Goal: Information Seeking & Learning: Check status

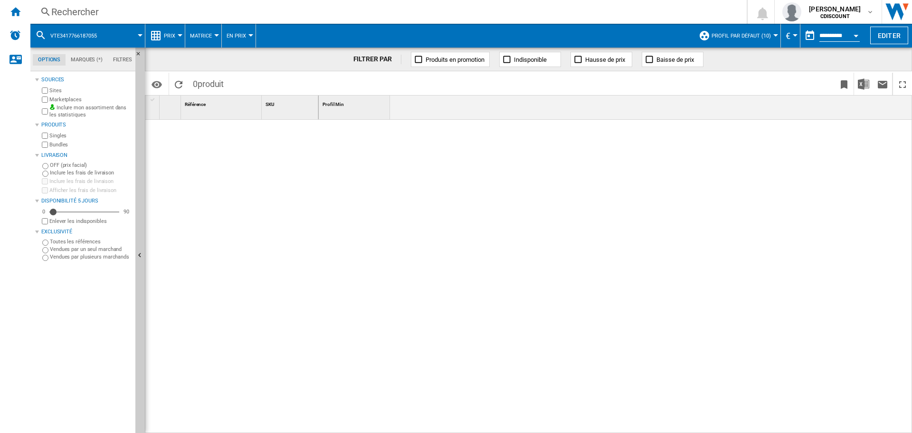
click at [81, 14] on div "Rechercher" at bounding box center [386, 11] width 670 height 13
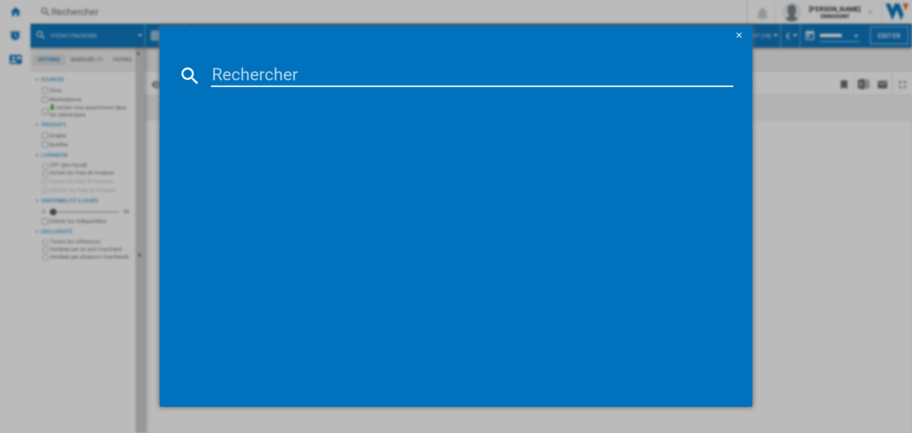
click at [229, 72] on input at bounding box center [472, 75] width 522 height 23
click at [224, 77] on input at bounding box center [472, 75] width 522 height 23
paste input "vte3417766186058"
type input "vte3417766186058"
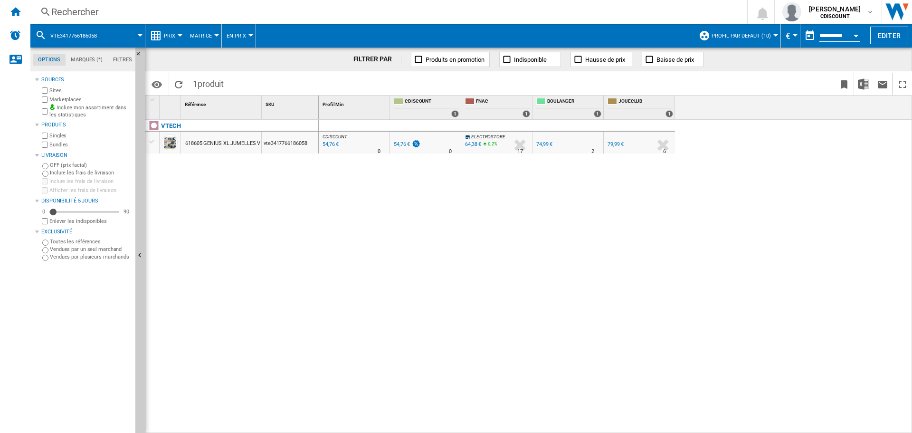
click at [790, 35] on button "€" at bounding box center [789, 36] width 9 height 24
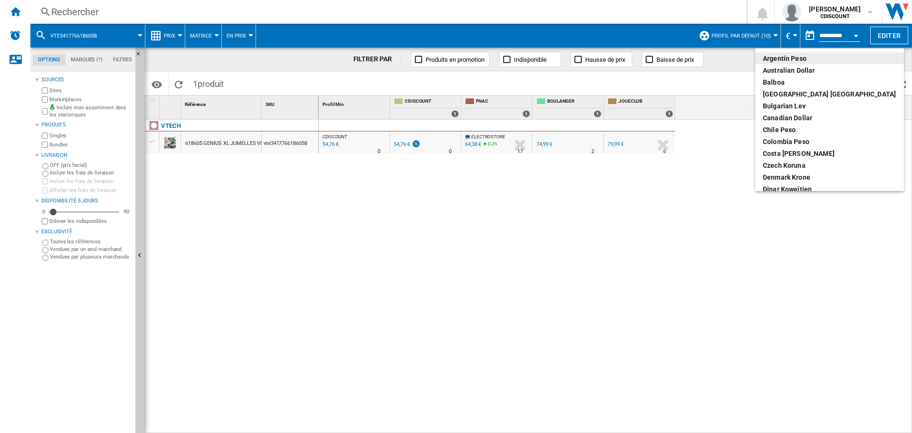
click at [774, 35] on md-backdrop at bounding box center [456, 216] width 912 height 433
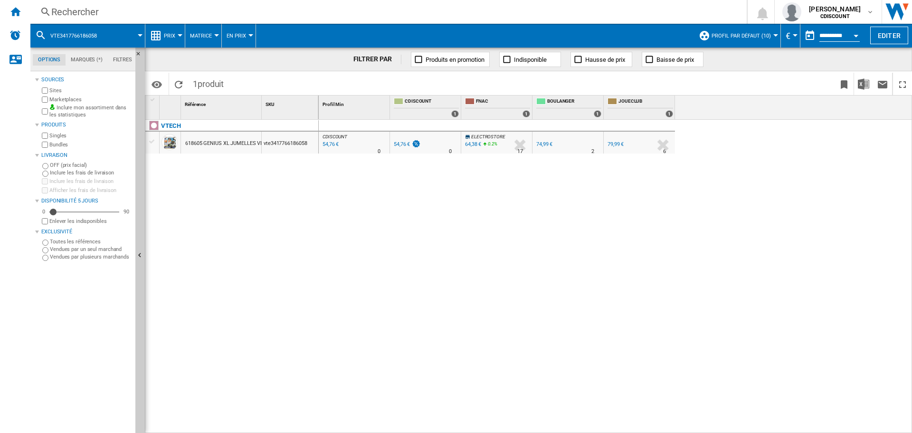
click at [218, 37] on md-menu "Matrice Matrice Classement" at bounding box center [203, 36] width 37 height 24
click at [217, 37] on md-menu "Matrice Matrice Classement" at bounding box center [203, 36] width 37 height 24
click at [215, 37] on button "Matrice" at bounding box center [203, 36] width 27 height 24
click at [252, 35] on md-backdrop at bounding box center [456, 216] width 912 height 433
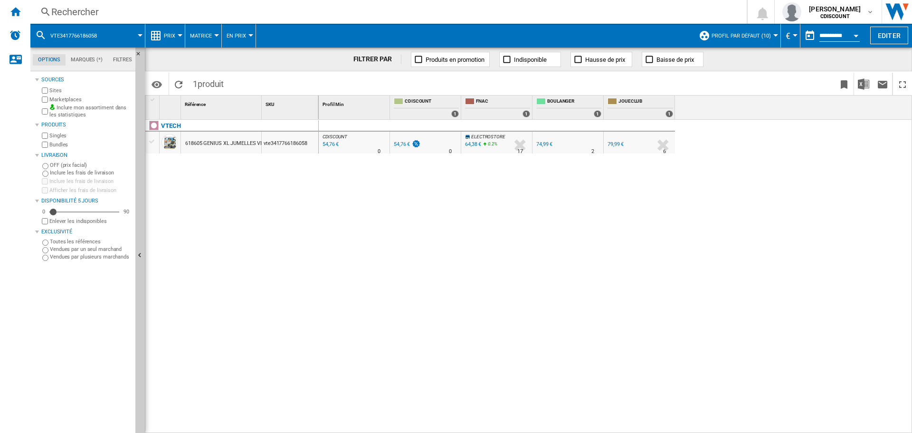
click at [179, 36] on div at bounding box center [180, 35] width 5 height 2
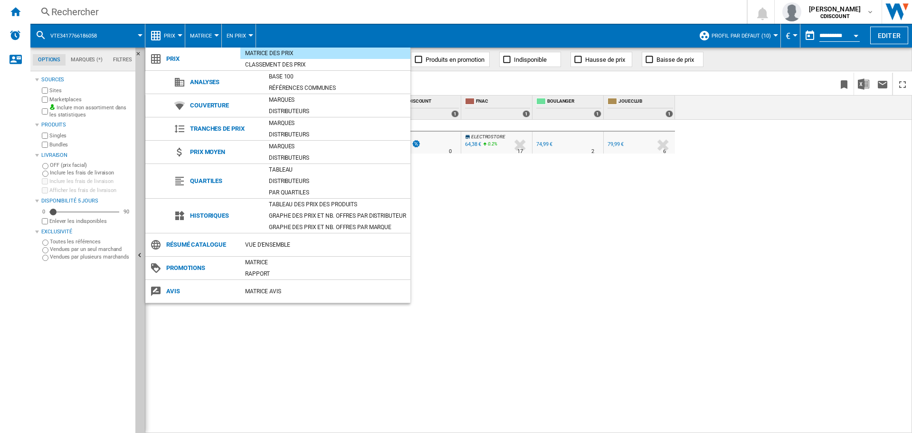
click at [251, 37] on md-backdrop at bounding box center [456, 216] width 912 height 433
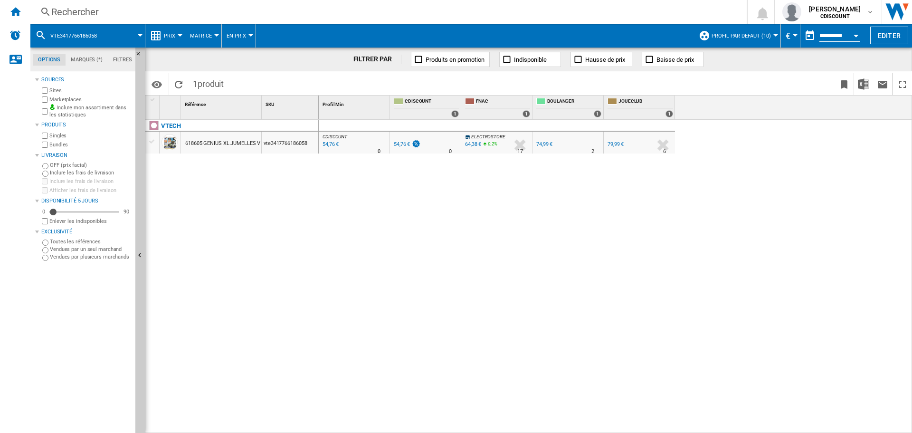
click at [248, 37] on button "En Prix" at bounding box center [238, 36] width 24 height 24
click at [248, 36] on md-backdrop at bounding box center [456, 216] width 912 height 433
click at [214, 37] on button "Matrice" at bounding box center [203, 36] width 27 height 24
click at [174, 34] on md-backdrop at bounding box center [456, 216] width 912 height 433
click at [182, 35] on div at bounding box center [180, 35] width 5 height 2
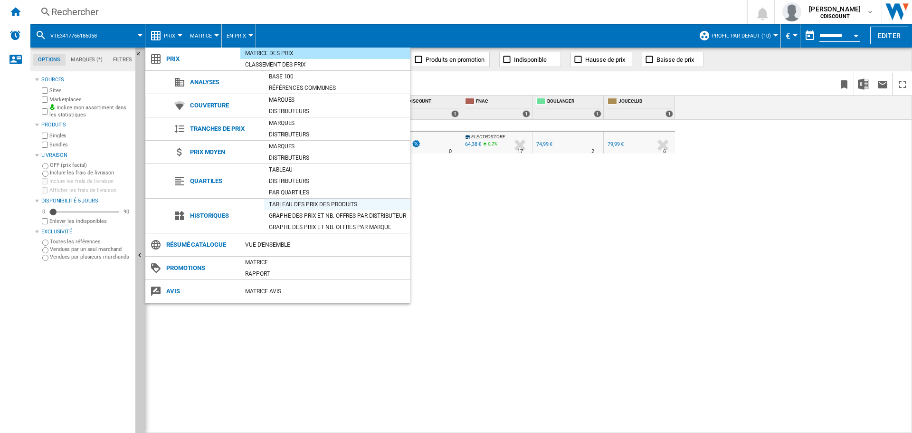
click at [312, 204] on div "Tableau des prix des produits" at bounding box center [337, 203] width 146 height 9
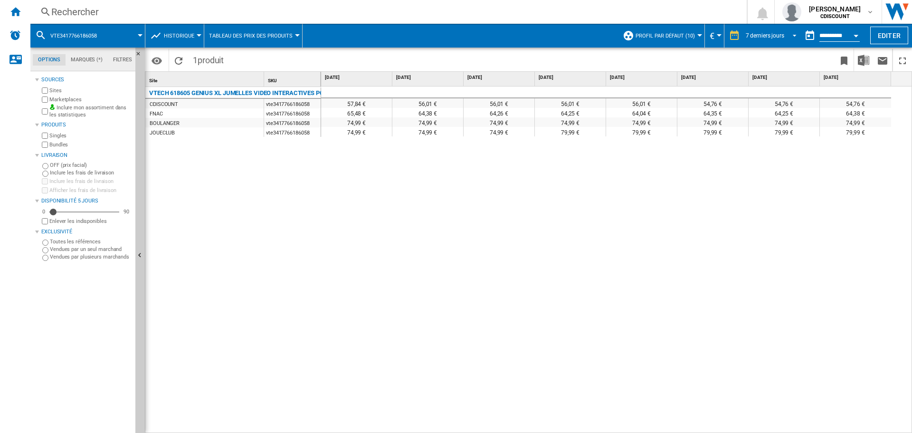
click at [790, 34] on span "REPORTS.WIZARD.STEPS.REPORT.STEPS.REPORT_OPTIONS.PERIOD: 7 derniers jours" at bounding box center [791, 34] width 11 height 9
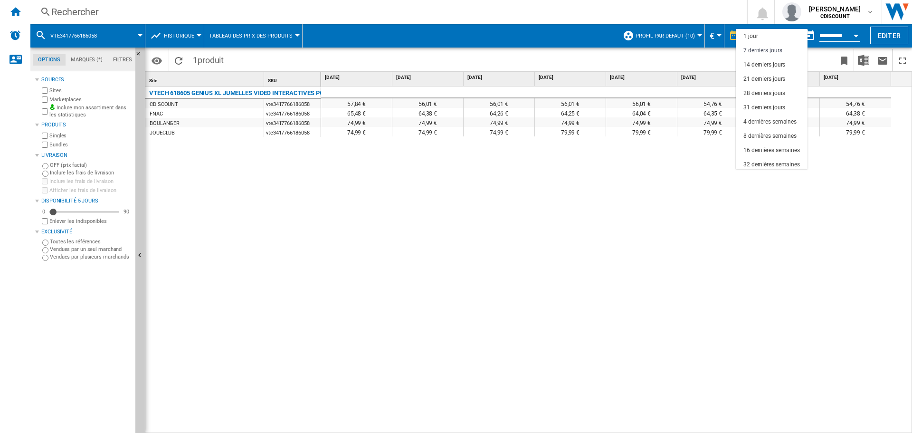
scroll to position [14, 0]
click at [765, 53] on div "14 derniers jours" at bounding box center [764, 51] width 42 height 8
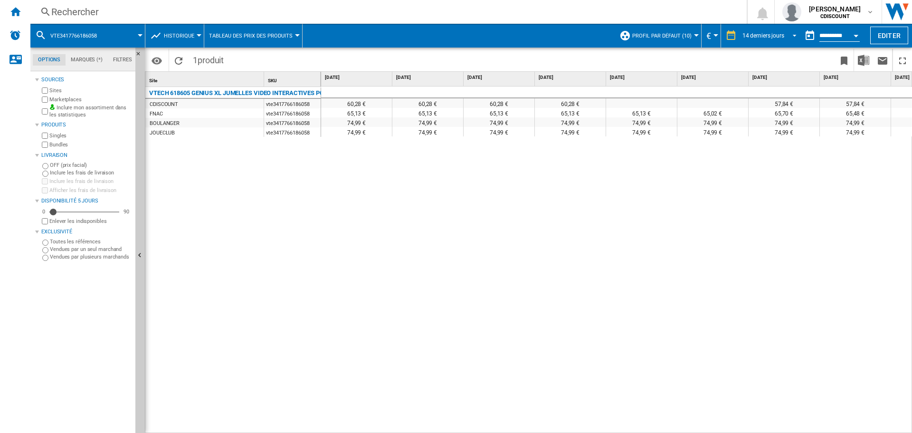
click at [790, 37] on span "REPORTS.WIZARD.STEPS.REPORT.STEPS.REPORT_OPTIONS.PERIOD: 14 derniers jours" at bounding box center [791, 34] width 11 height 9
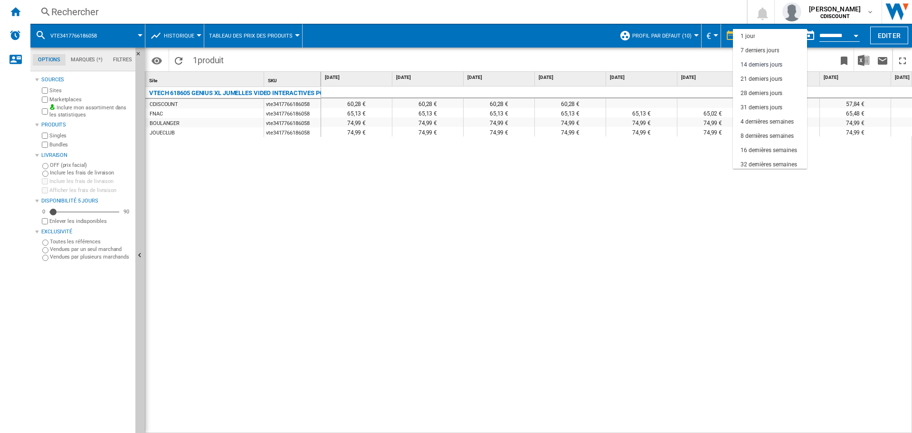
scroll to position [28, 0]
click at [754, 52] on div "21 derniers jours" at bounding box center [761, 51] width 42 height 8
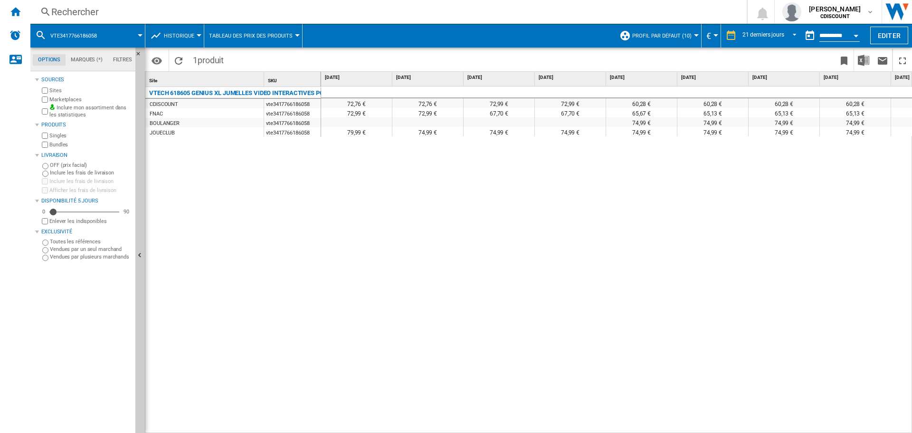
click at [197, 35] on div at bounding box center [199, 35] width 5 height 2
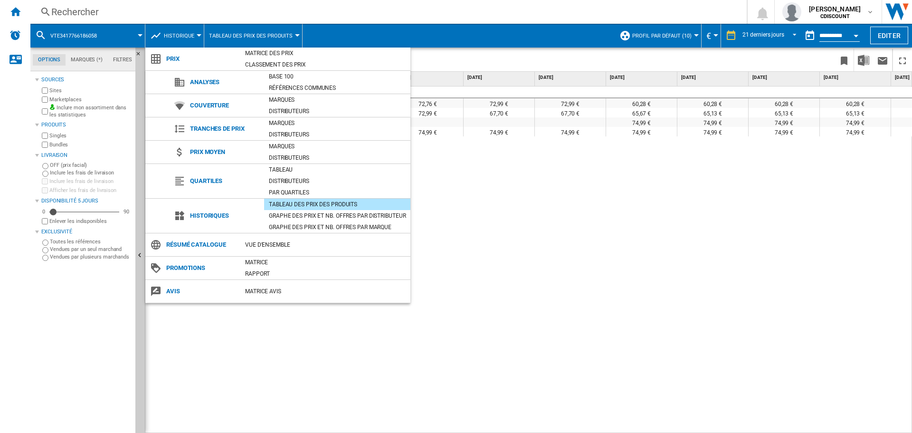
click at [572, 308] on md-backdrop at bounding box center [456, 216] width 912 height 433
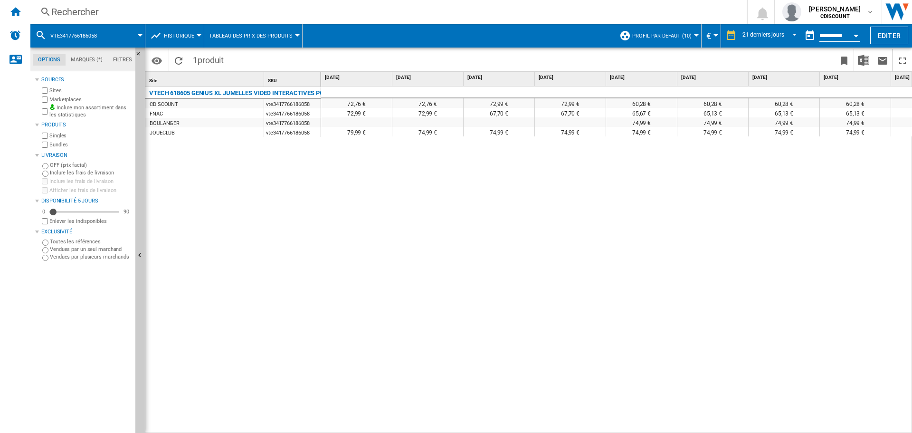
click at [195, 37] on button "Historique" at bounding box center [181, 36] width 35 height 24
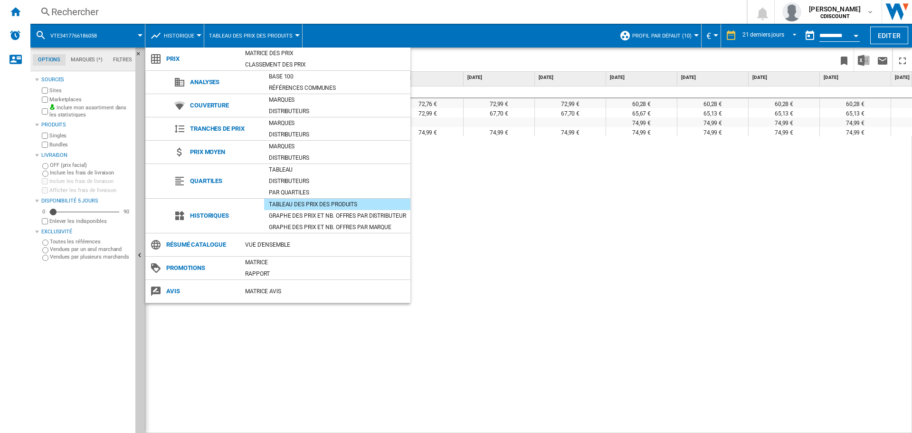
drag, startPoint x: 438, startPoint y: 429, endPoint x: 510, endPoint y: 428, distance: 71.7
click at [510, 428] on md-backdrop at bounding box center [456, 216] width 912 height 433
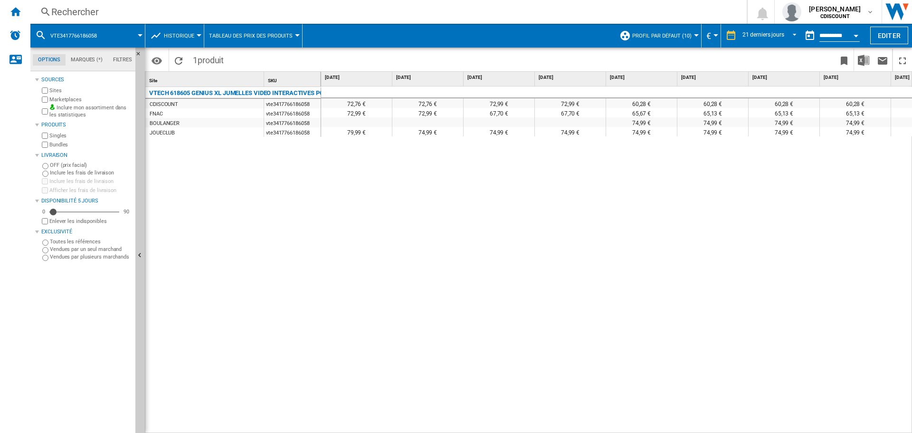
click at [298, 35] on md-menu "Tableau des prix des produits Tableau des prix des produits Graphe des prix et …" at bounding box center [253, 36] width 98 height 24
click at [295, 35] on div at bounding box center [297, 35] width 5 height 2
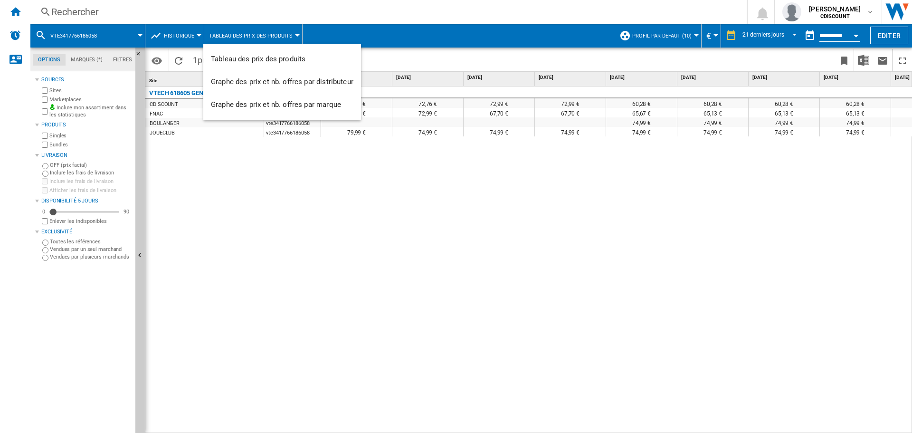
click at [198, 37] on md-backdrop at bounding box center [456, 216] width 912 height 433
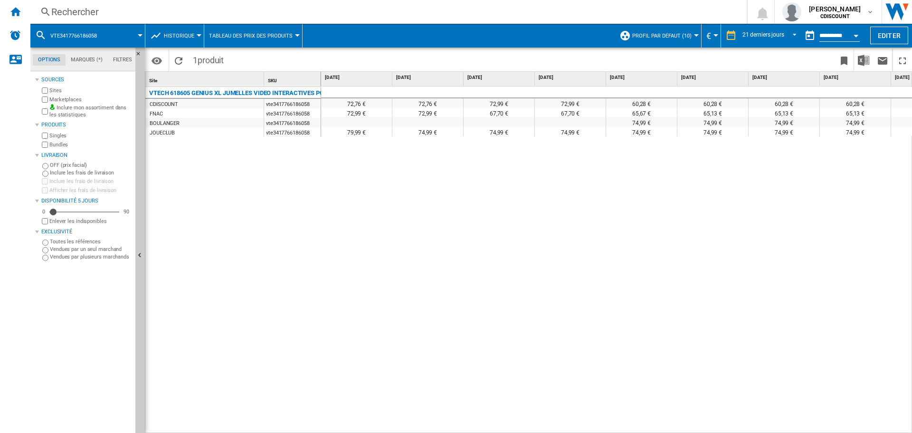
click at [192, 37] on span "Historique" at bounding box center [179, 36] width 30 height 6
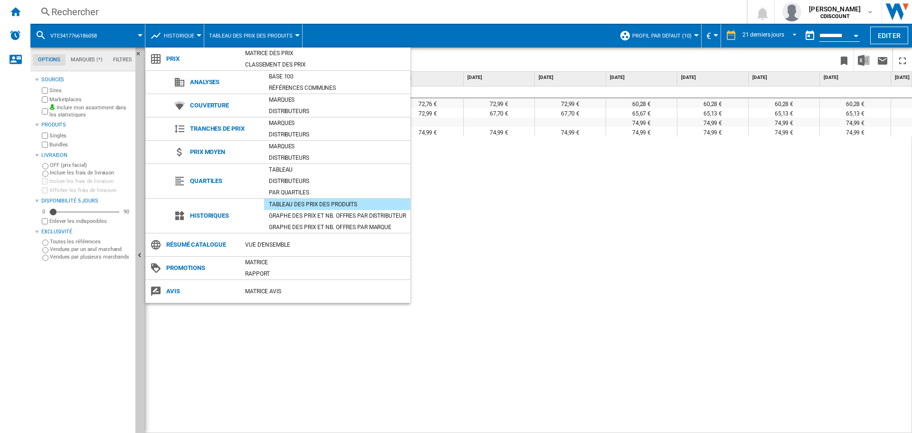
click at [546, 267] on md-backdrop at bounding box center [456, 216] width 912 height 433
